Goal: Task Accomplishment & Management: Manage account settings

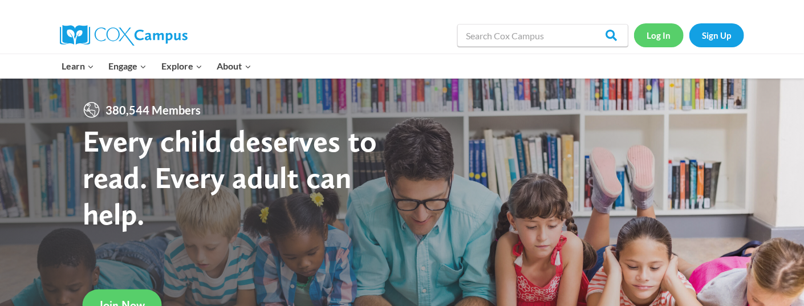
click at [661, 40] on link "Log In" at bounding box center [659, 34] width 50 height 23
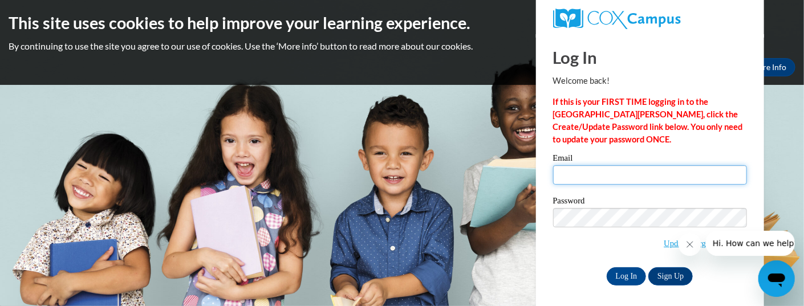
type input "[EMAIL_ADDRESS][DOMAIN_NAME]"
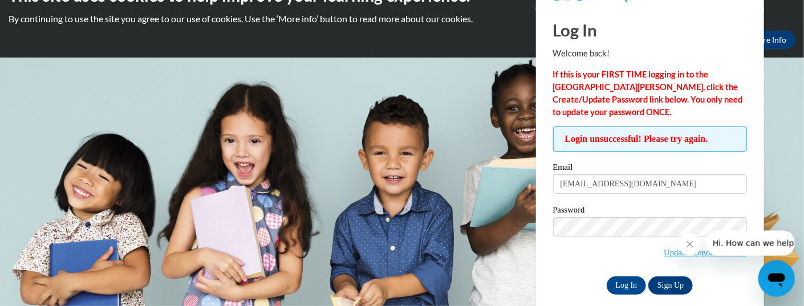
scroll to position [40, 0]
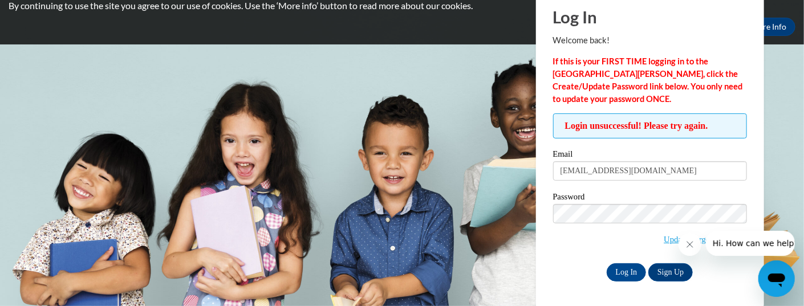
click at [558, 237] on span "Update/Forgot Password" at bounding box center [650, 227] width 194 height 47
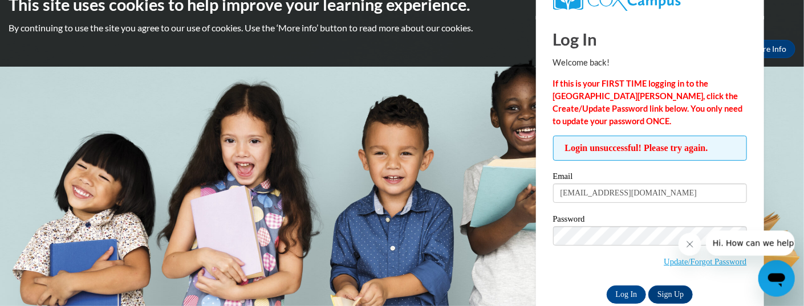
scroll to position [0, 0]
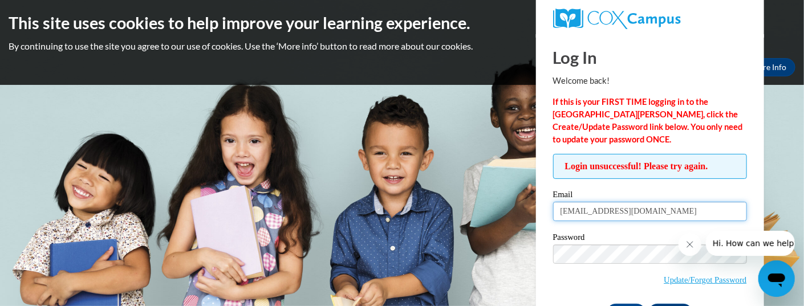
drag, startPoint x: 684, startPoint y: 211, endPoint x: 119, endPoint y: 271, distance: 569.0
click at [553, 221] on input "[EMAIL_ADDRESS][DOMAIN_NAME]" at bounding box center [650, 211] width 194 height 19
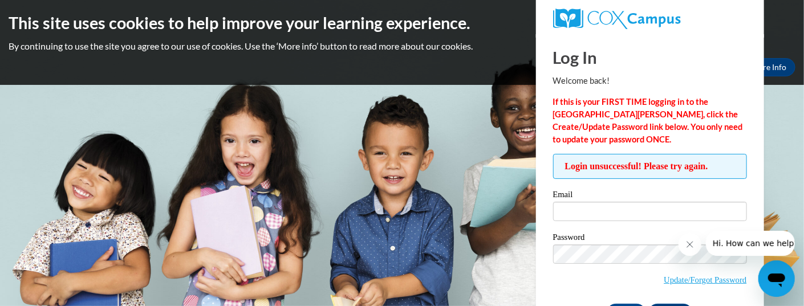
click at [686, 248] on button "Close message from company" at bounding box center [689, 244] width 23 height 23
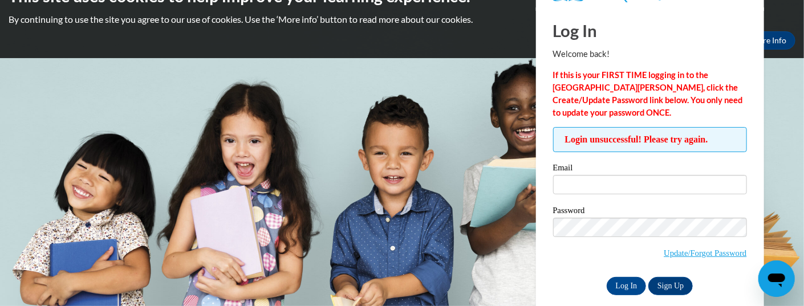
scroll to position [40, 0]
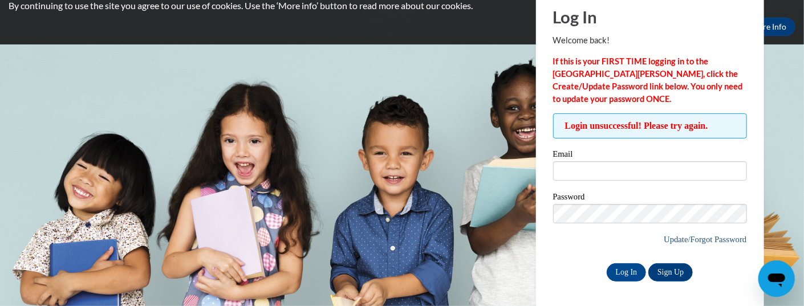
click at [670, 240] on link "Update/Forgot Password" at bounding box center [704, 239] width 83 height 9
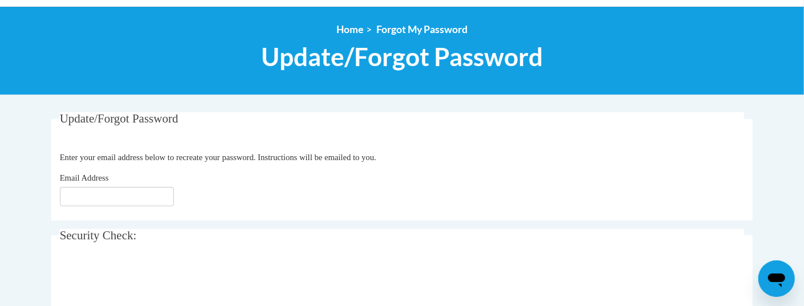
scroll to position [125, 0]
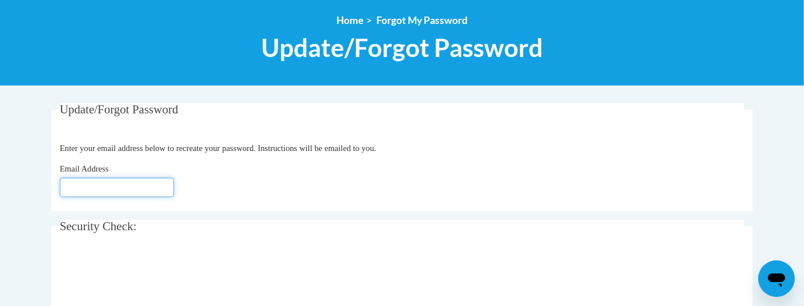
click at [78, 190] on input "Email Address" at bounding box center [117, 187] width 114 height 19
type input "little.tigers.preschool96@gmail.com"
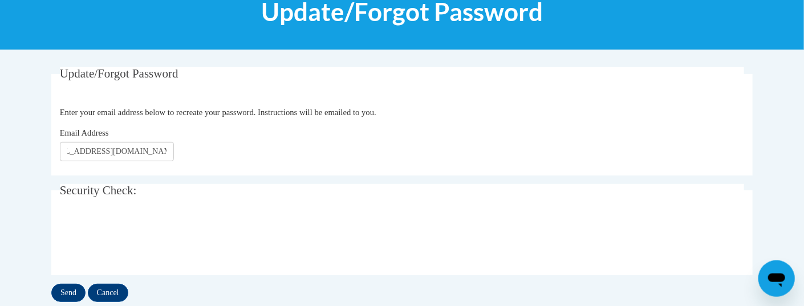
scroll to position [251, 0]
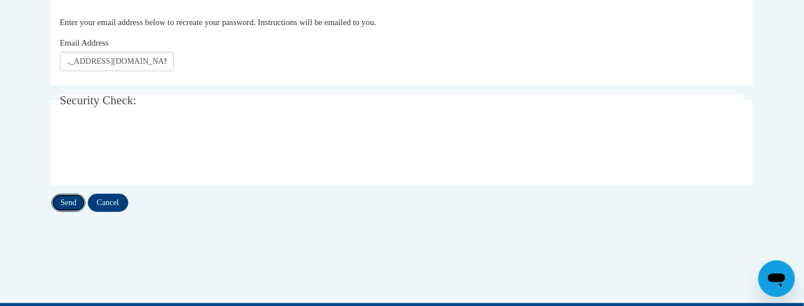
click at [67, 199] on input "Send" at bounding box center [68, 203] width 34 height 18
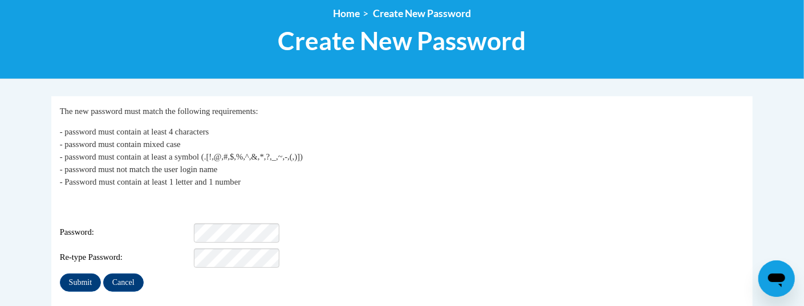
scroll to position [189, 0]
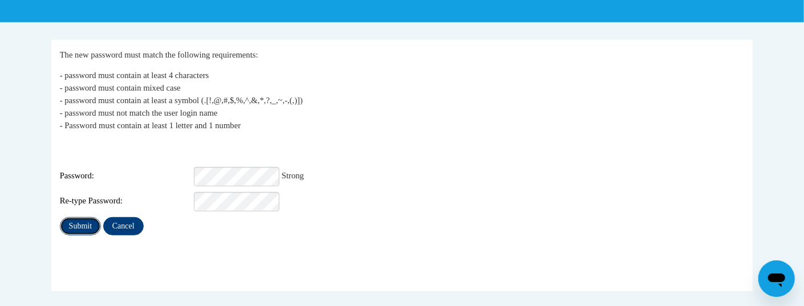
click at [79, 220] on input "Submit" at bounding box center [80, 226] width 41 height 18
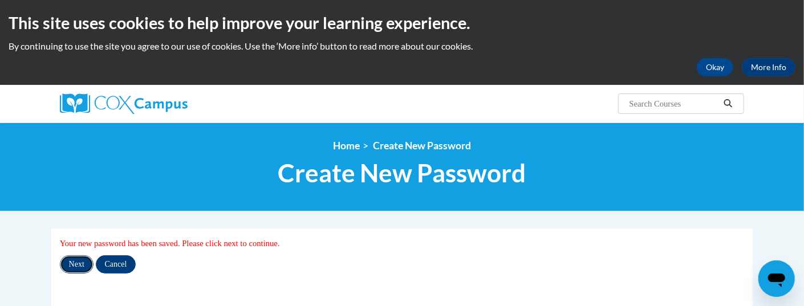
click at [79, 266] on input "Next" at bounding box center [77, 264] width 34 height 18
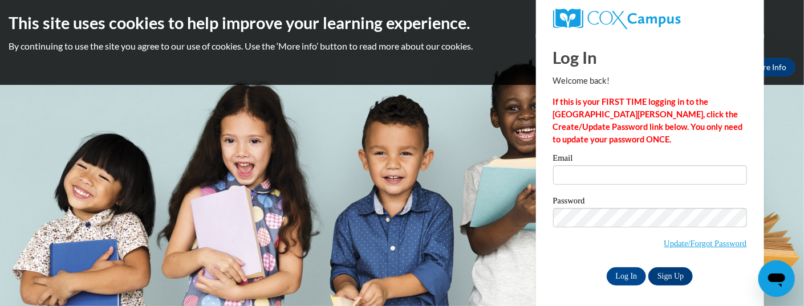
click at [737, 174] on span at bounding box center [740, 174] width 9 height 9
type input "[EMAIL_ADDRESS][DOMAIN_NAME]"
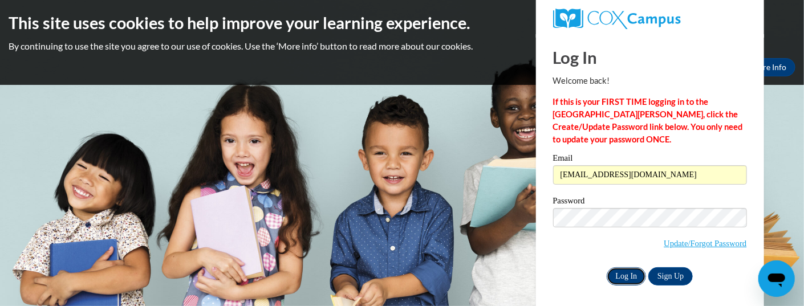
click at [620, 278] on input "Log In" at bounding box center [626, 276] width 40 height 18
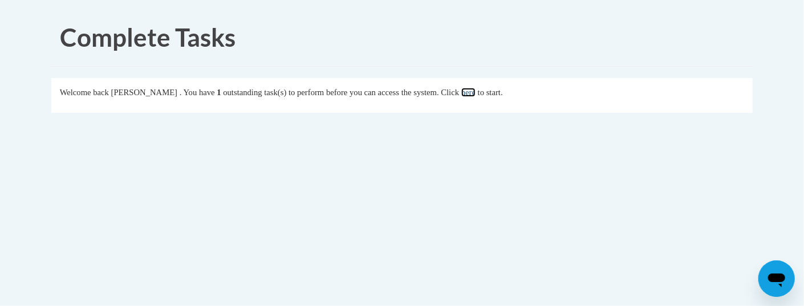
click at [475, 93] on link "here" at bounding box center [468, 92] width 14 height 9
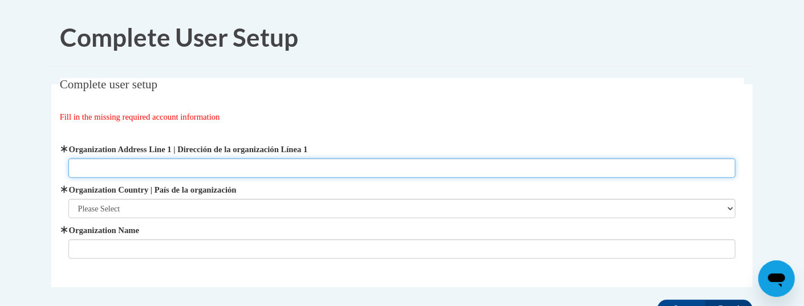
click at [289, 170] on input "Organization Address Line 1 | Dirección de la organización Línea 1" at bounding box center [401, 167] width 667 height 19
type input "1003 Lawrence Street East"
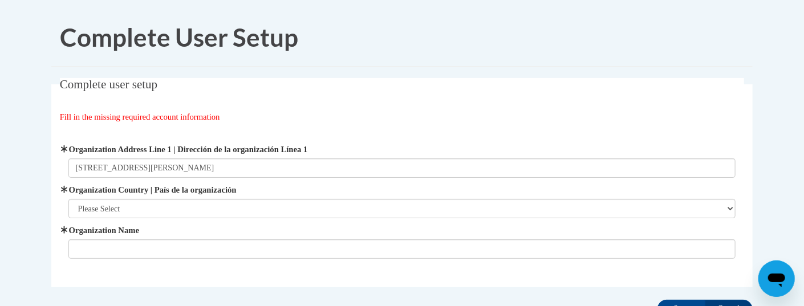
select select "ad49bcad-a171-4b2e-b99c-48b446064914"
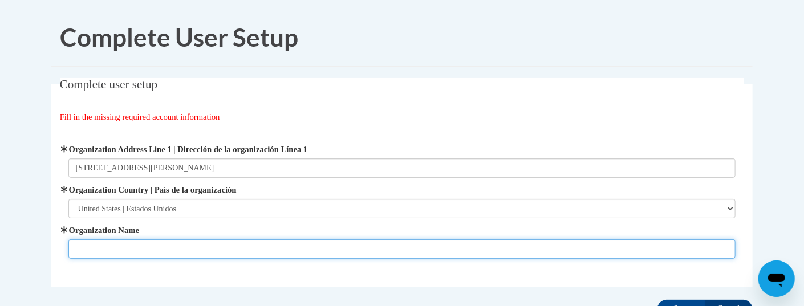
click at [120, 253] on input "Organization Name" at bounding box center [401, 248] width 667 height 19
type input "Little Tigers Preschool, llc"
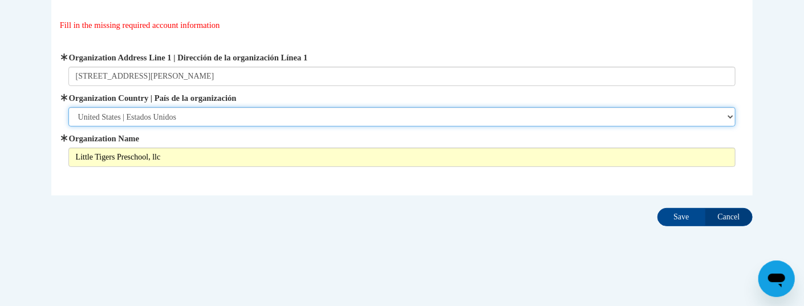
scroll to position [93, 0]
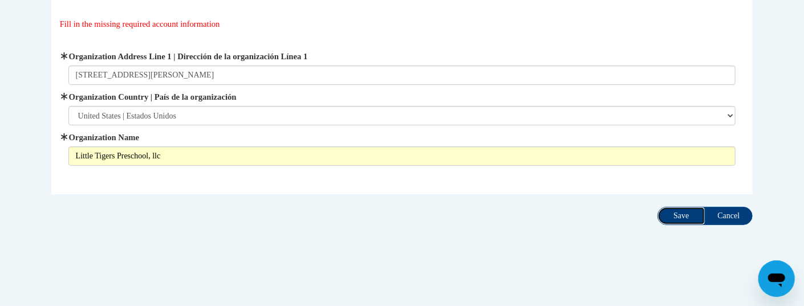
click at [673, 218] on input "Save" at bounding box center [681, 216] width 48 height 18
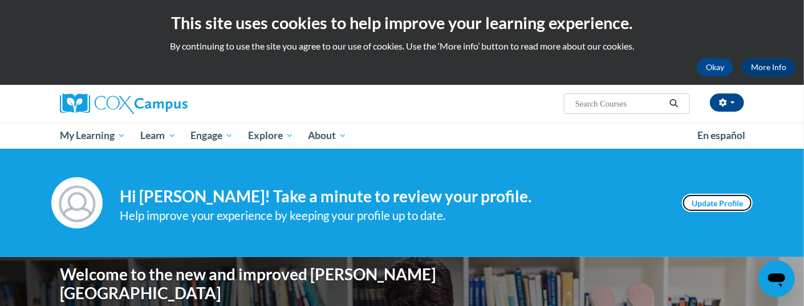
click at [707, 205] on link "Update Profile" at bounding box center [717, 203] width 71 height 18
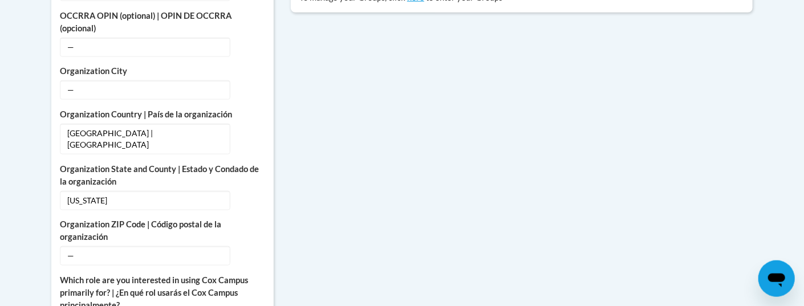
scroll to position [440, 0]
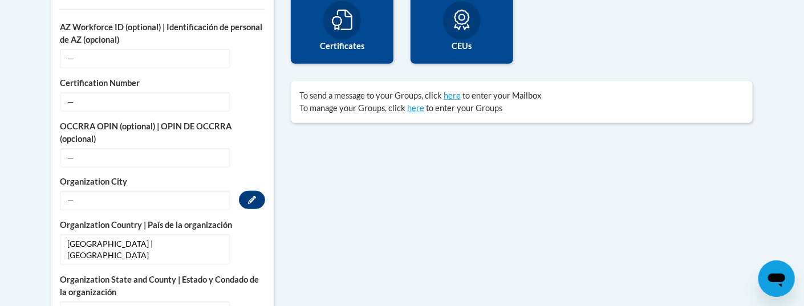
click at [113, 202] on span "—" at bounding box center [145, 200] width 170 height 19
click at [97, 202] on span "—" at bounding box center [145, 200] width 170 height 19
click at [244, 197] on button "Edit" at bounding box center [252, 200] width 26 height 18
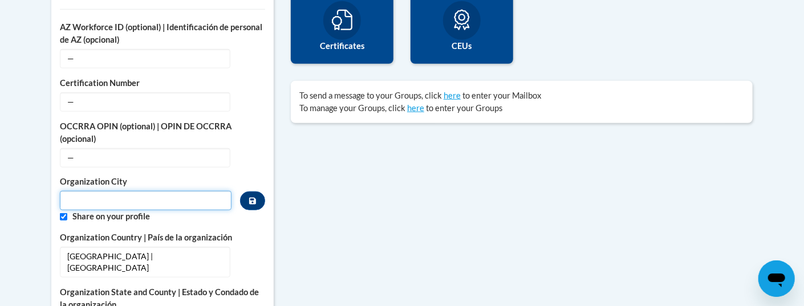
click at [170, 199] on input "Metadata input" at bounding box center [146, 200] width 172 height 19
type input "Russellville"
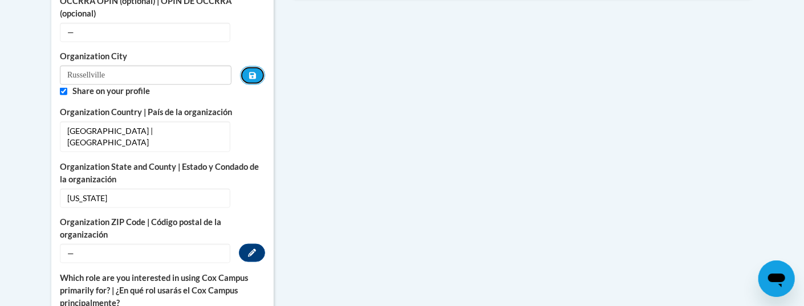
scroll to position [566, 0]
click at [107, 243] on span "—" at bounding box center [145, 252] width 170 height 19
click at [240, 243] on button "Edit" at bounding box center [252, 252] width 26 height 18
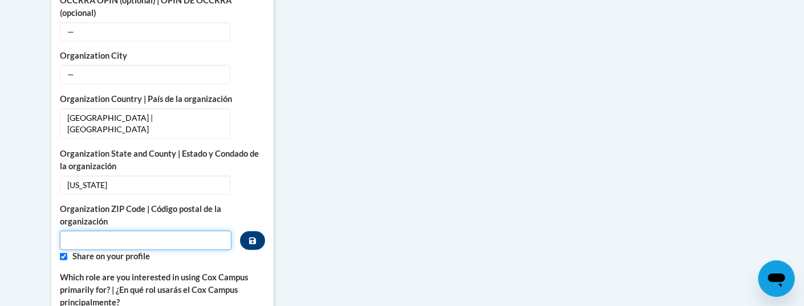
click at [95, 231] on input "Metadata input" at bounding box center [146, 240] width 172 height 19
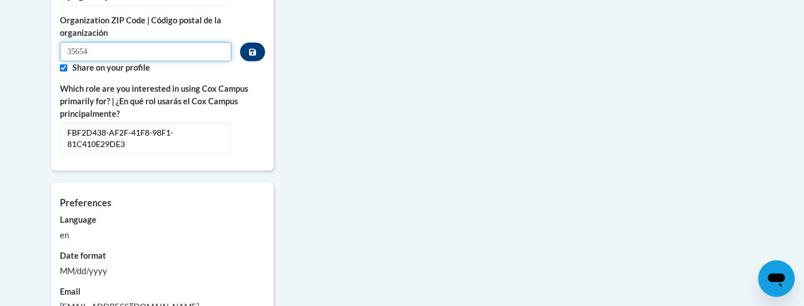
scroll to position [818, 0]
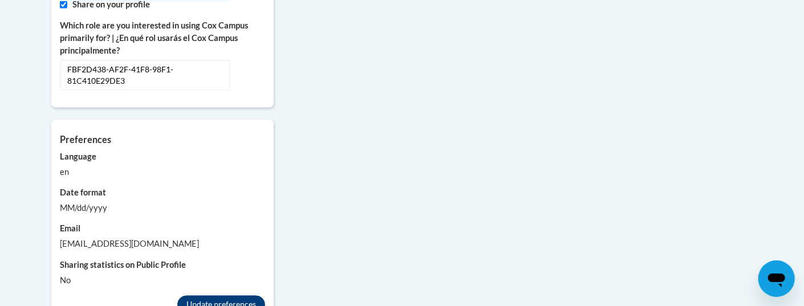
type input "35654"
click at [199, 296] on button "Update preferences" at bounding box center [221, 305] width 88 height 18
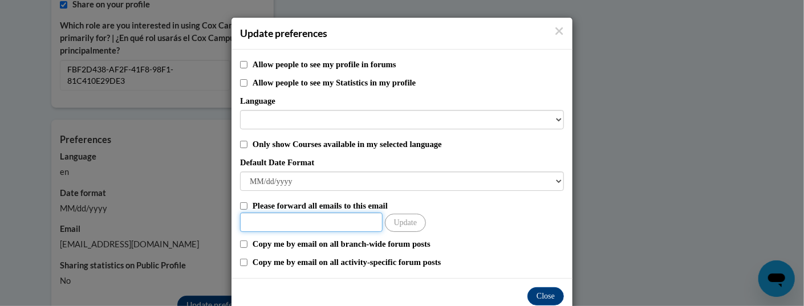
click at [265, 229] on input "Other Email" at bounding box center [311, 222] width 142 height 19
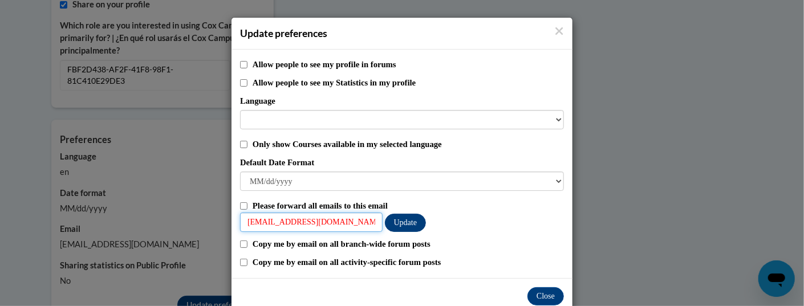
type input "little.tigers.preschool96@gmail.com"
click at [395, 227] on button "Update" at bounding box center [405, 223] width 41 height 18
click at [543, 297] on button "Close" at bounding box center [545, 296] width 36 height 18
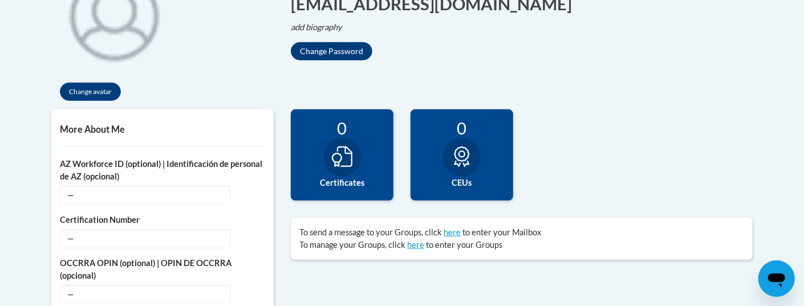
scroll to position [271, 0]
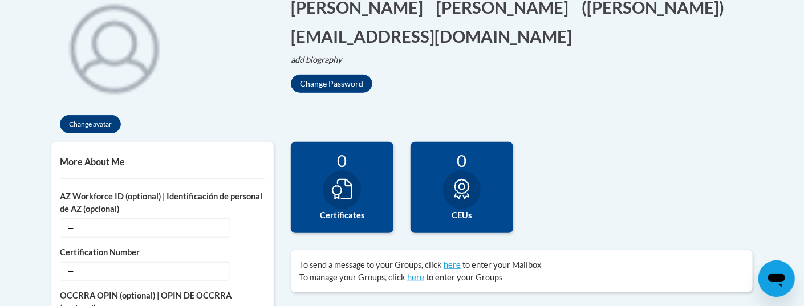
click at [336, 188] on icon at bounding box center [342, 189] width 21 height 21
click at [341, 185] on icon at bounding box center [342, 189] width 21 height 21
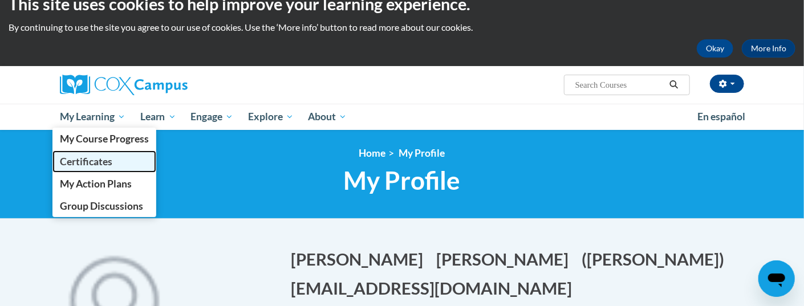
click at [100, 161] on span "Certificates" at bounding box center [86, 162] width 52 height 12
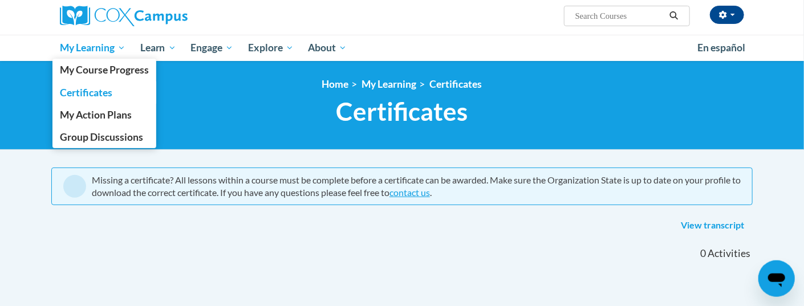
scroll to position [63, 0]
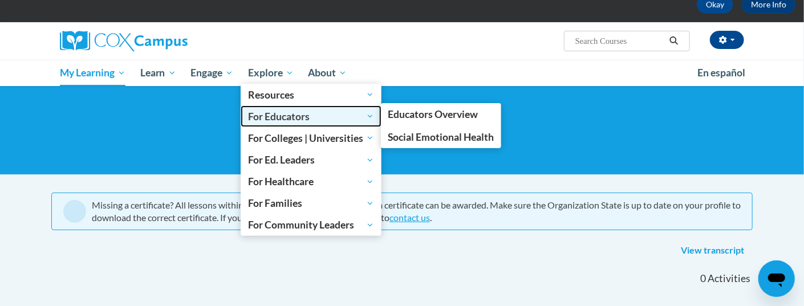
click at [299, 115] on span "For Educators" at bounding box center [311, 116] width 126 height 14
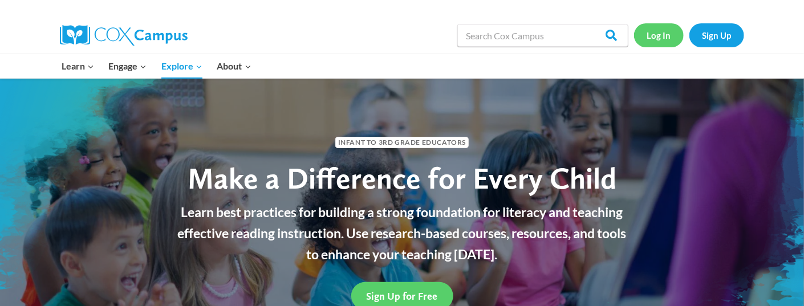
click at [650, 39] on link "Log In" at bounding box center [659, 34] width 50 height 23
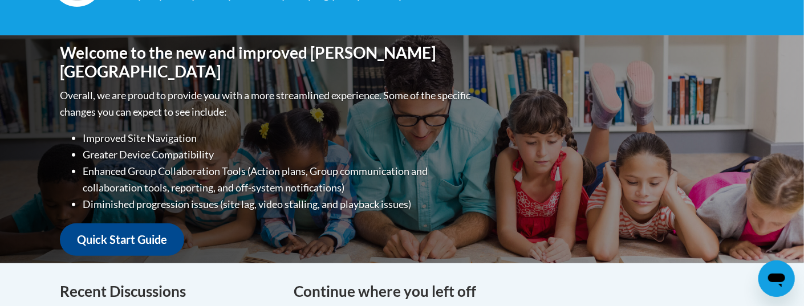
scroll to position [189, 0]
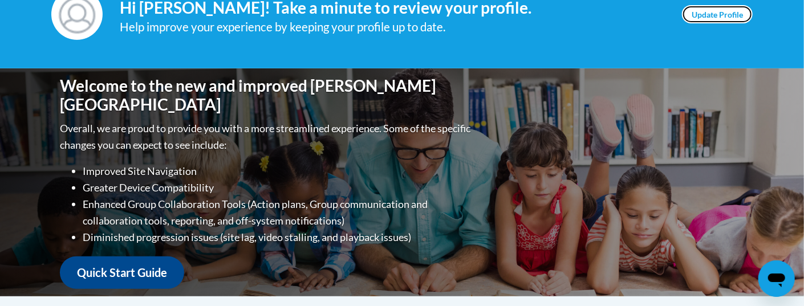
click at [701, 16] on link "Update Profile" at bounding box center [717, 14] width 71 height 18
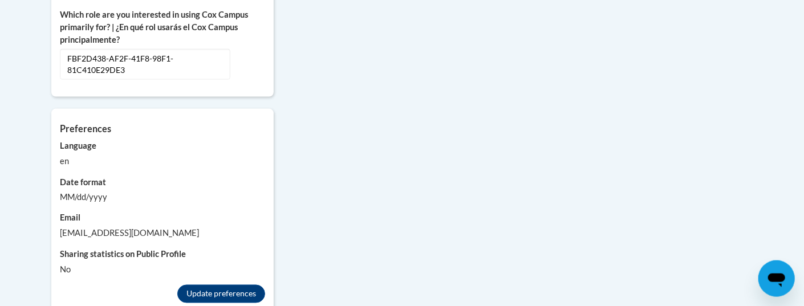
scroll to position [818, 0]
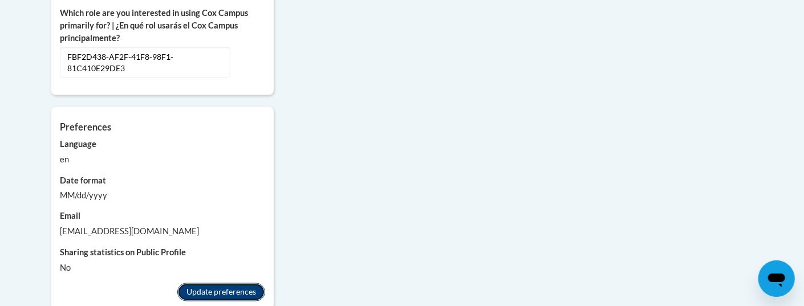
click at [204, 283] on button "Update preferences" at bounding box center [221, 292] width 88 height 18
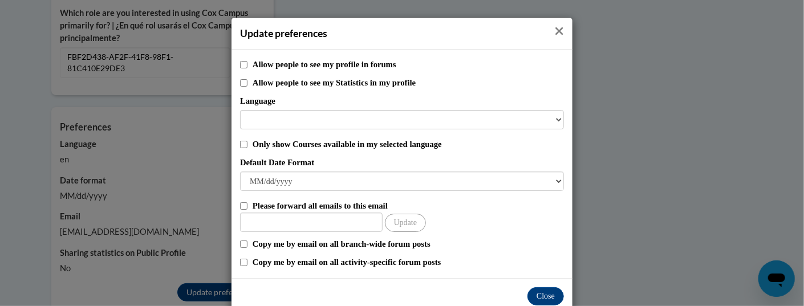
click at [562, 32] on icon "Close" at bounding box center [558, 31] width 9 height 12
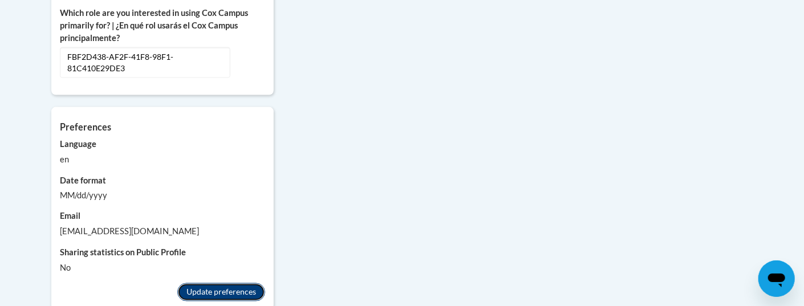
click at [195, 284] on button "Update preferences" at bounding box center [221, 292] width 88 height 18
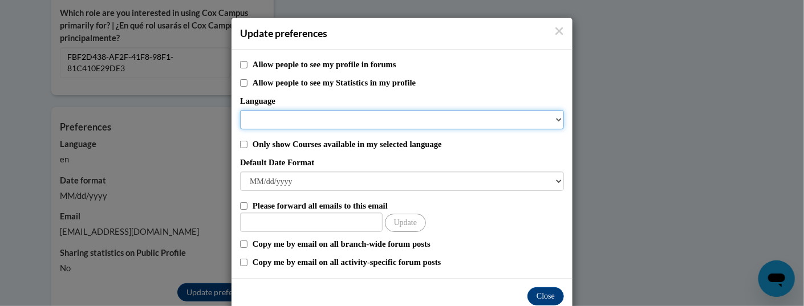
click at [240, 110] on select "Language" at bounding box center [402, 119] width 324 height 19
click at [454, 119] on select "Language" at bounding box center [402, 119] width 324 height 19
click at [240, 110] on select "Language" at bounding box center [402, 119] width 324 height 19
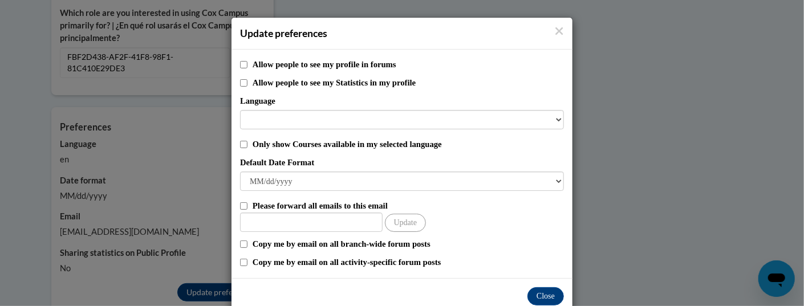
click at [441, 136] on div "Allow people to see my profile in forums Allow people to see my Statistics in m…" at bounding box center [401, 164] width 341 height 229
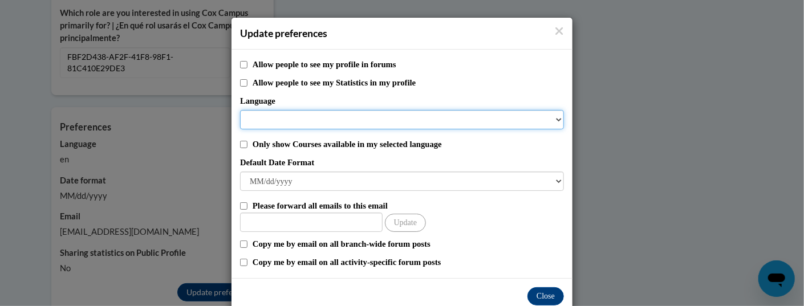
click at [240, 110] on select "Language" at bounding box center [402, 119] width 324 height 19
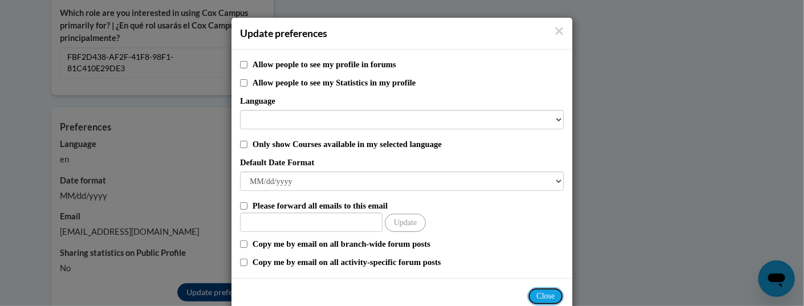
click at [541, 297] on button "Close" at bounding box center [545, 296] width 36 height 18
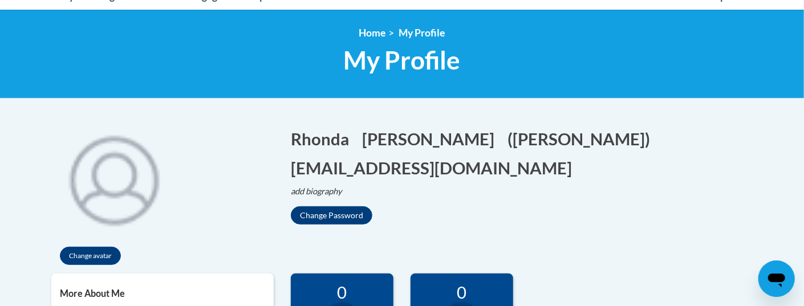
scroll to position [63, 0]
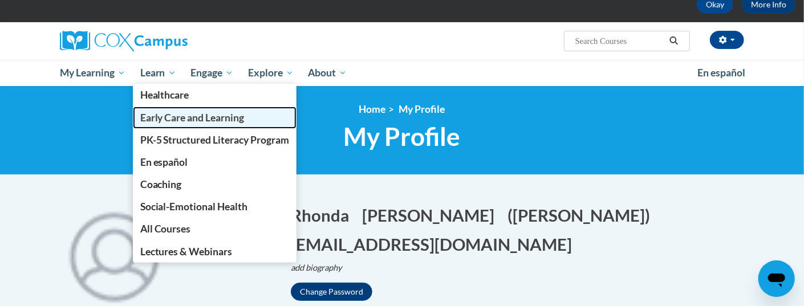
click at [187, 118] on span "Early Care and Learning" at bounding box center [192, 118] width 104 height 12
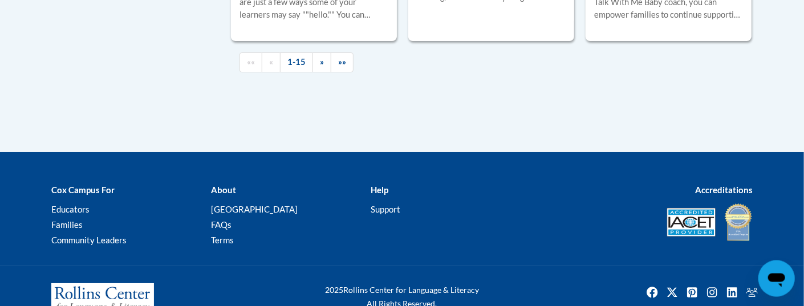
scroll to position [1950, 0]
